Goal: Task Accomplishment & Management: Use online tool/utility

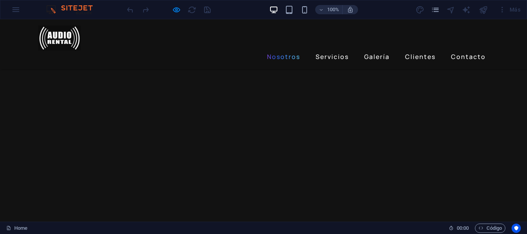
scroll to position [371, 0]
click at [158, 47] on header "Nosotros Servicios Galería Clientes Contacto Menu" at bounding box center [263, 44] width 463 height 50
click at [105, 51] on ul "Nosotros Servicios Galería Clientes Contacto" at bounding box center [263, 57] width 451 height 12
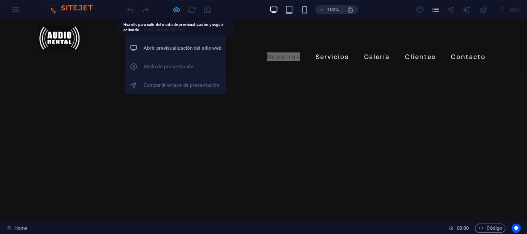
click at [176, 11] on icon "button" at bounding box center [176, 9] width 9 height 9
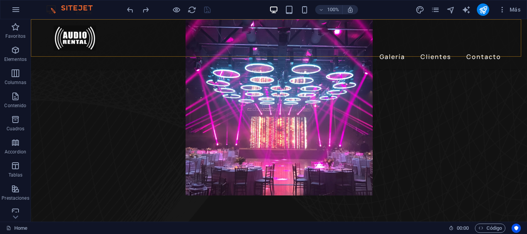
click at [192, 24] on div "Nosotros Servicios Galería Clientes Contacto Menu" at bounding box center [279, 44] width 496 height 50
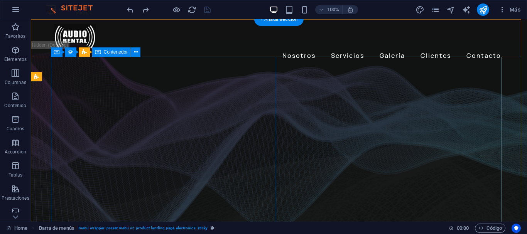
scroll to position [0, 0]
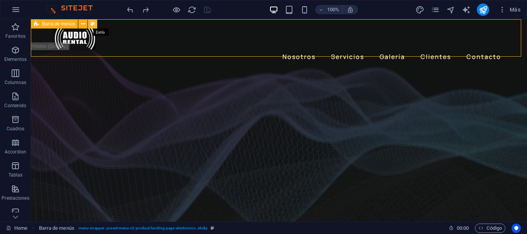
click at [92, 24] on icon at bounding box center [93, 24] width 4 height 8
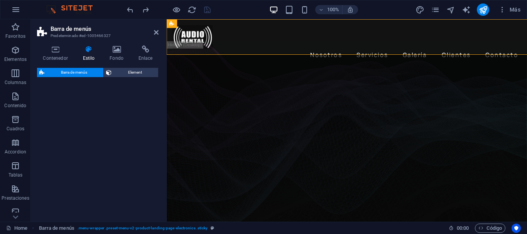
select select "rem"
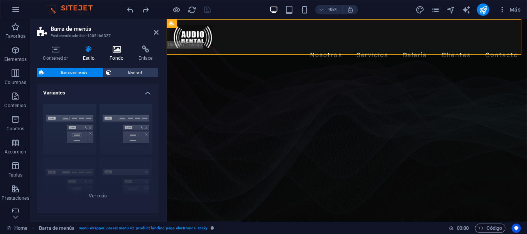
click at [116, 56] on h4 "Fondo" at bounding box center [118, 54] width 29 height 16
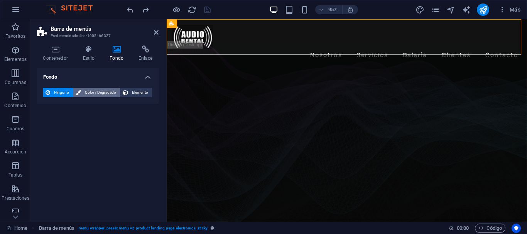
click at [94, 92] on span "Color / Degradado" at bounding box center [100, 92] width 34 height 9
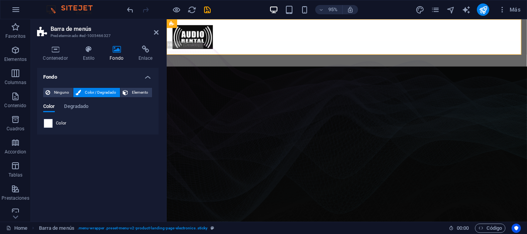
click at [47, 123] on span at bounding box center [48, 123] width 8 height 8
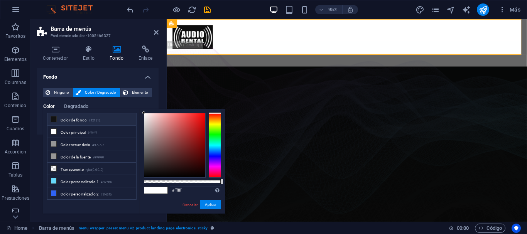
click at [53, 122] on span at bounding box center [54, 119] width 6 height 6
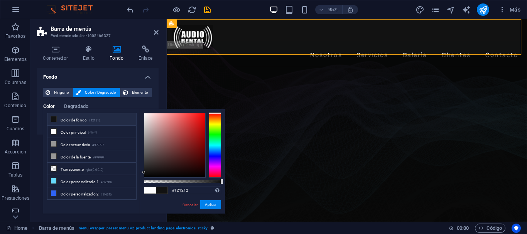
click at [146, 176] on div at bounding box center [174, 145] width 61 height 64
click at [143, 184] on div "#121212 Formatos soportados #0852ed rgb(8, 82, 237) rgba(8, 82, 237, 90%) hsv(2…" at bounding box center [182, 217] width 85 height 216
click at [147, 172] on div at bounding box center [146, 172] width 3 height 3
click at [150, 170] on div at bounding box center [174, 145] width 61 height 64
click at [155, 172] on div at bounding box center [174, 145] width 61 height 64
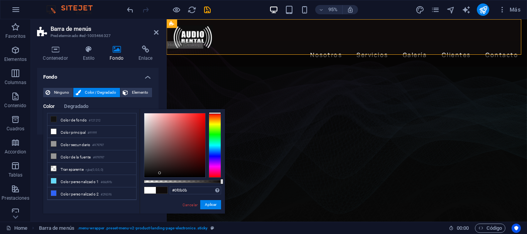
drag, startPoint x: 155, startPoint y: 172, endPoint x: 160, endPoint y: 173, distance: 4.4
click at [160, 173] on div at bounding box center [159, 173] width 3 height 3
click at [160, 175] on div at bounding box center [174, 145] width 61 height 64
click at [165, 175] on div at bounding box center [174, 145] width 61 height 64
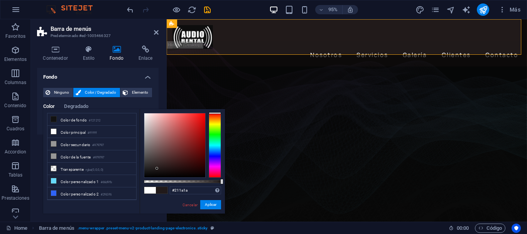
click at [157, 169] on div at bounding box center [174, 145] width 61 height 64
click at [156, 165] on div at bounding box center [174, 145] width 61 height 64
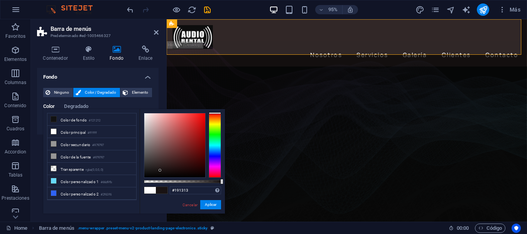
click at [160, 171] on div at bounding box center [174, 145] width 61 height 64
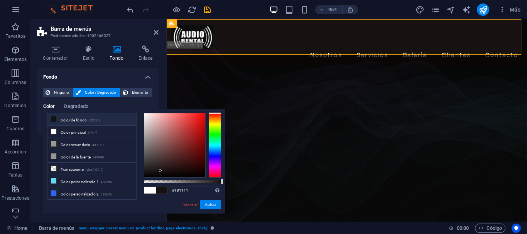
click at [98, 119] on small "#121212" at bounding box center [95, 120] width 12 height 5
click at [54, 120] on icon at bounding box center [53, 118] width 5 height 5
click at [182, 190] on input "#121212" at bounding box center [195, 191] width 51 height 8
drag, startPoint x: 177, startPoint y: 191, endPoint x: 202, endPoint y: 194, distance: 25.3
click at [202, 194] on input "#121212" at bounding box center [195, 191] width 51 height 8
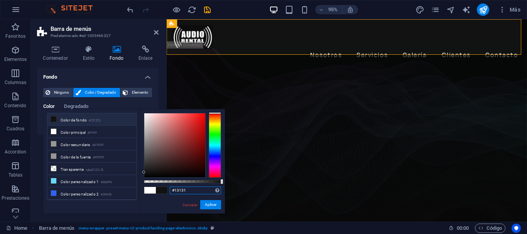
type input "#131313"
click at [212, 203] on button "Aplicar" at bounding box center [210, 204] width 21 height 9
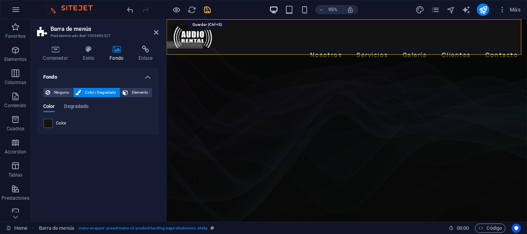
click at [207, 13] on icon "save" at bounding box center [207, 9] width 9 height 9
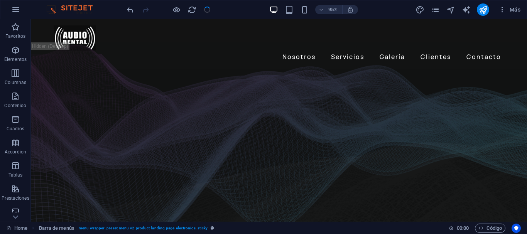
checkbox input "false"
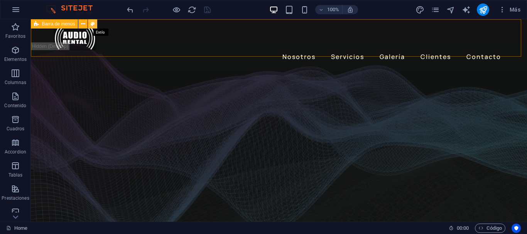
click at [93, 24] on icon at bounding box center [93, 24] width 4 height 8
select select "rem"
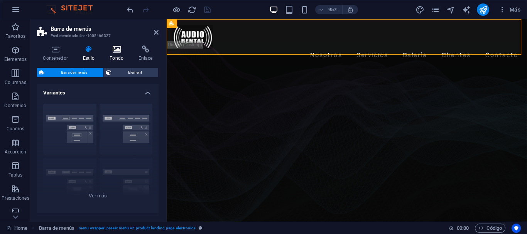
click at [116, 49] on icon at bounding box center [117, 50] width 26 height 8
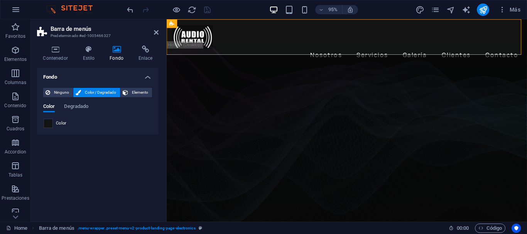
click at [51, 123] on span at bounding box center [48, 123] width 8 height 8
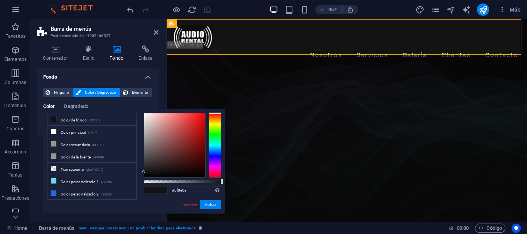
click at [149, 173] on div at bounding box center [174, 145] width 61 height 64
click at [153, 172] on div at bounding box center [174, 145] width 61 height 64
click at [153, 172] on div at bounding box center [153, 172] width 3 height 3
click at [152, 172] on div at bounding box center [153, 171] width 3 height 3
click at [150, 173] on div at bounding box center [151, 171] width 3 height 3
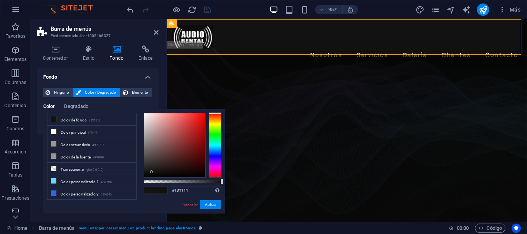
click at [149, 173] on div at bounding box center [174, 145] width 61 height 64
click at [145, 174] on div at bounding box center [174, 145] width 61 height 64
click at [147, 172] on div at bounding box center [174, 145] width 61 height 64
click at [145, 172] on div at bounding box center [146, 171] width 3 height 3
click at [146, 176] on div at bounding box center [174, 145] width 61 height 64
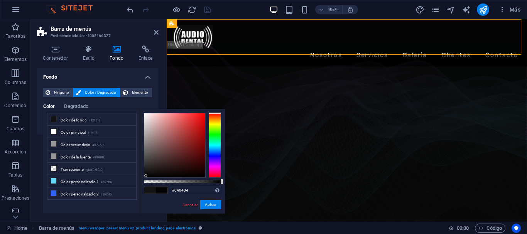
type input "#0d0d0d"
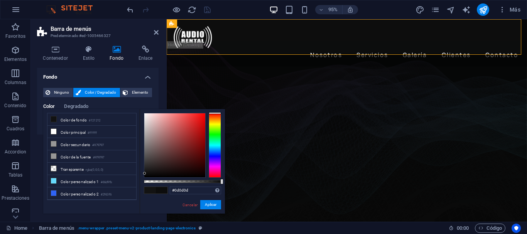
click at [145, 174] on div at bounding box center [174, 145] width 61 height 64
click at [211, 206] on button "Aplicar" at bounding box center [210, 204] width 21 height 9
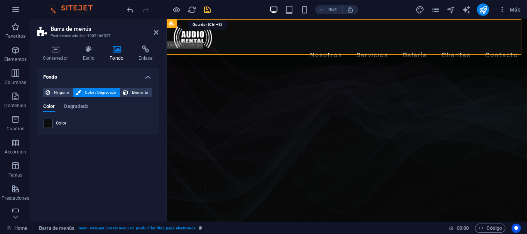
click at [207, 10] on icon "save" at bounding box center [207, 9] width 9 height 9
checkbox input "false"
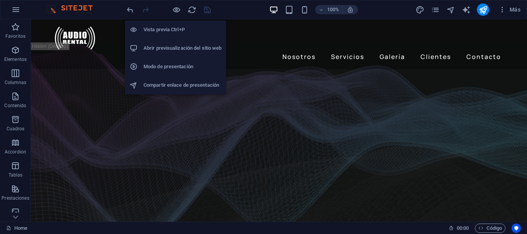
click at [173, 44] on h6 "Abrir previsualización del sitio web" at bounding box center [182, 48] width 78 height 9
